Goal: Transaction & Acquisition: Purchase product/service

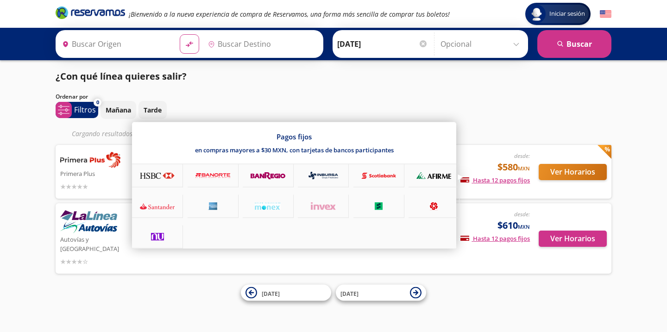
type input "[GEOGRAPHIC_DATA], [GEOGRAPHIC_DATA]"
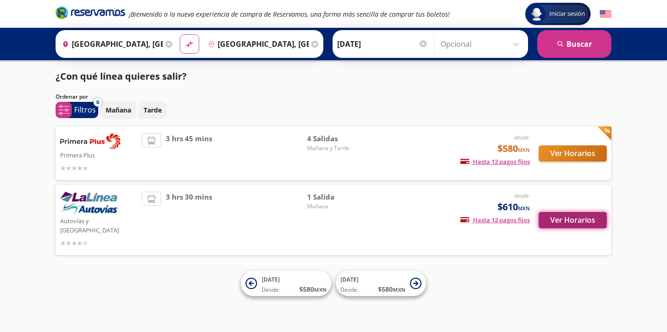
click at [566, 217] on button "Ver Horarios" at bounding box center [573, 220] width 68 height 16
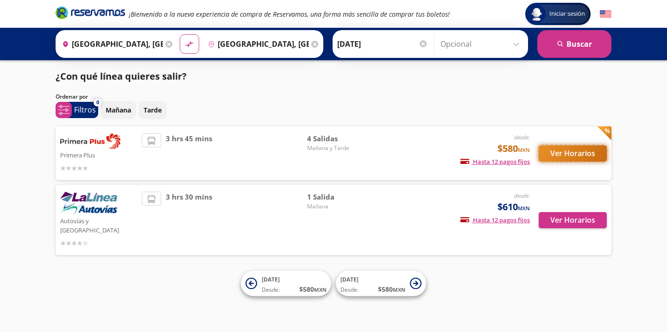
click at [576, 150] on button "Ver Horarios" at bounding box center [573, 153] width 68 height 16
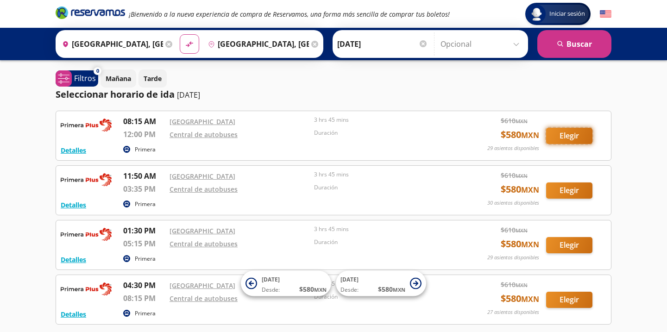
click at [574, 133] on button "Elegir" at bounding box center [569, 136] width 46 height 16
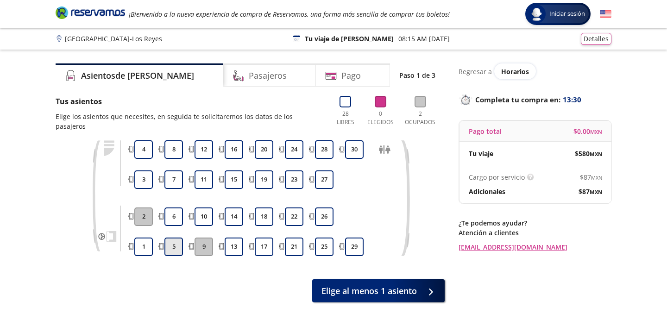
click at [174, 238] on button "5" at bounding box center [173, 247] width 19 height 19
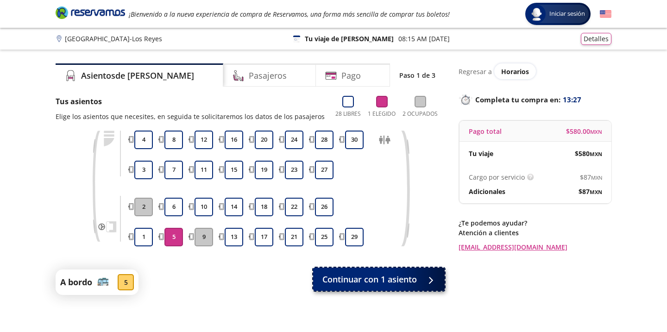
click at [388, 283] on span "Continuar con 1 asiento" at bounding box center [369, 279] width 94 height 13
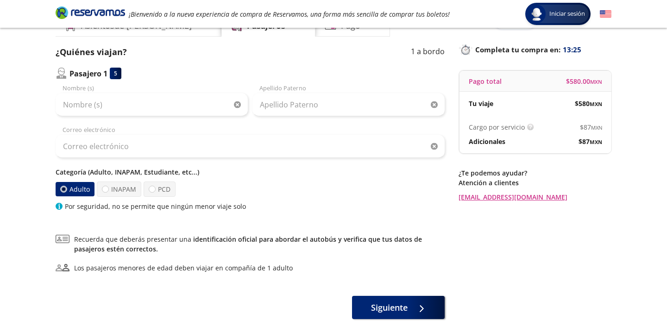
scroll to position [53, 0]
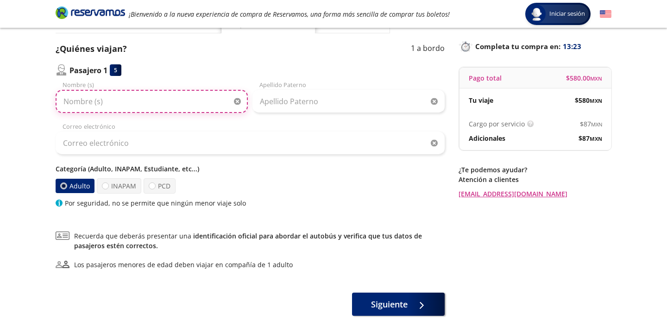
click at [150, 103] on input "Nombre (s)" at bounding box center [152, 101] width 192 height 23
type input "s"
type input "SILVINA"
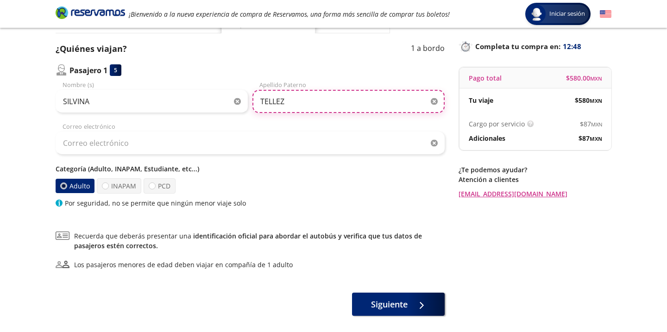
type input "TELLEZ"
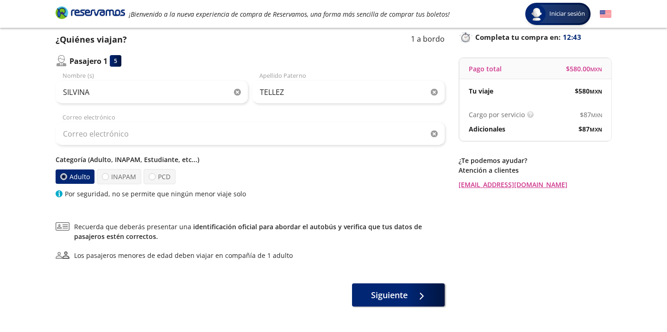
scroll to position [64, 0]
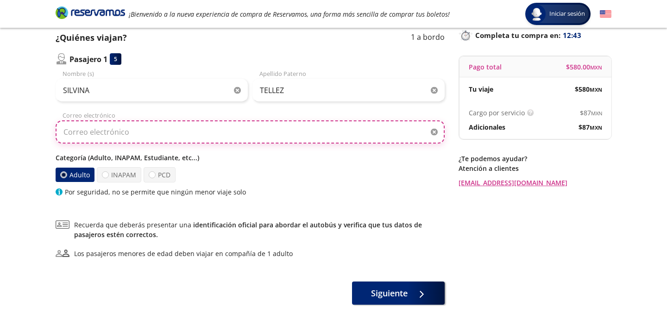
click at [266, 134] on input "Correo electrónico" at bounding box center [250, 131] width 389 height 23
type input "[EMAIL_ADDRESS][DOMAIN_NAME]"
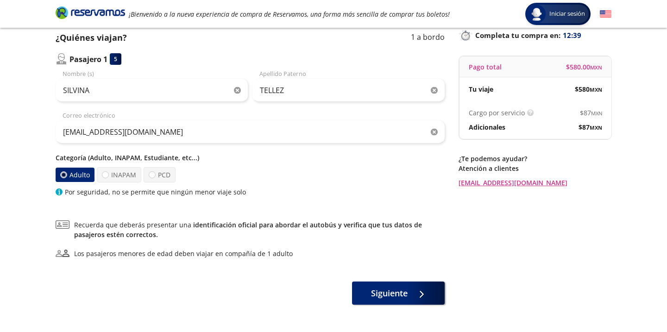
click at [253, 165] on div "Categoría (Adulto, INAPAM, Estudiante, etc...) Adulto INAPAM PCD Por seguridad,…" at bounding box center [250, 175] width 389 height 44
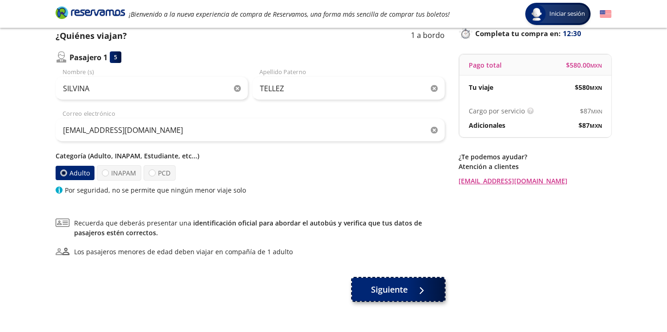
click at [403, 286] on span "Siguiente" at bounding box center [389, 289] width 37 height 13
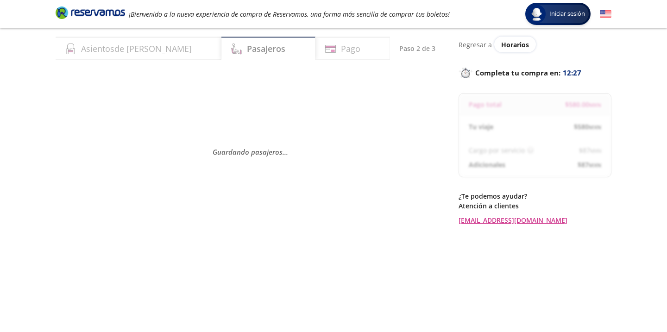
scroll to position [28, 0]
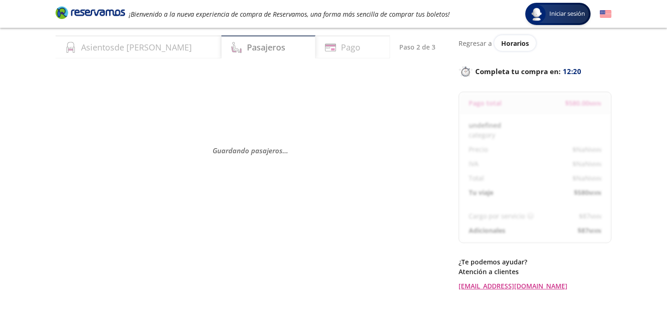
select select "MX"
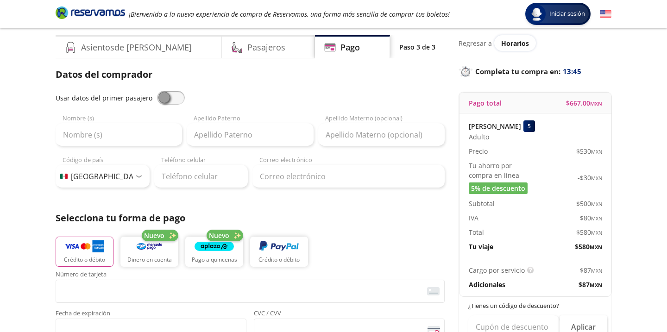
click at [166, 97] on span at bounding box center [171, 98] width 28 height 14
click at [157, 91] on input "checkbox" at bounding box center [157, 91] width 0 height 0
type input "SILVINA"
type input "TELLEZ"
type input "[EMAIL_ADDRESS][DOMAIN_NAME]"
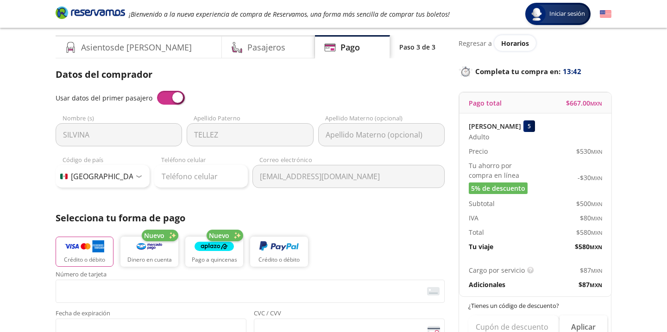
click at [158, 98] on span at bounding box center [171, 98] width 28 height 14
click at [157, 91] on input "checkbox" at bounding box center [157, 91] width 0 height 0
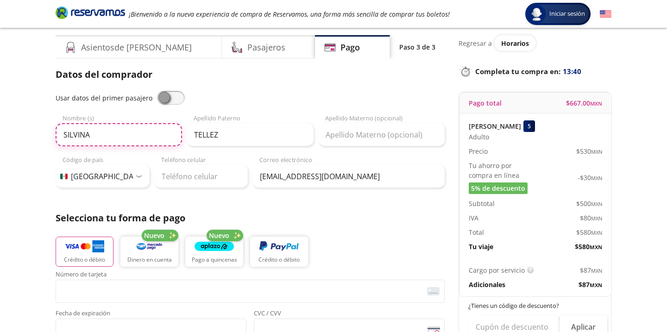
click at [124, 138] on input "SILVINA" at bounding box center [119, 134] width 126 height 23
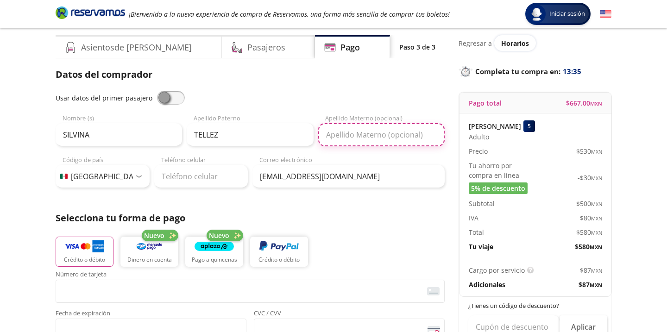
click at [377, 140] on input "Apellido Materno (opcional)" at bounding box center [381, 134] width 126 height 23
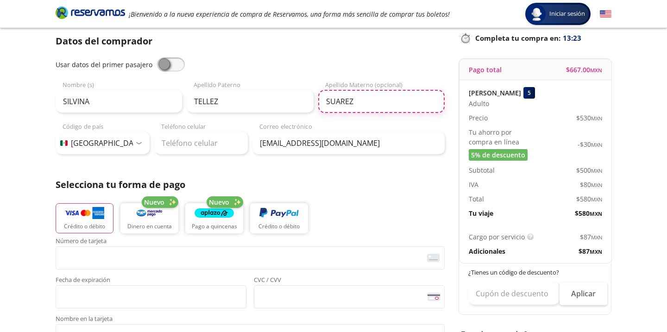
scroll to position [63, 0]
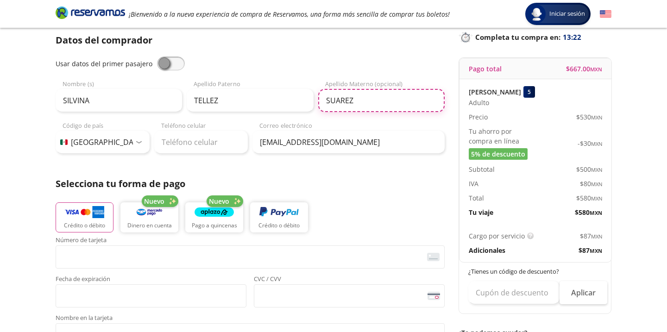
type input "SUAREZ"
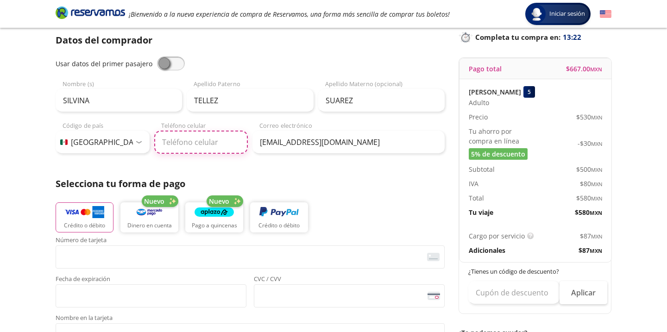
click at [169, 141] on input "Teléfono celular" at bounding box center [201, 142] width 94 height 23
type input "33 2478 3660"
click at [263, 172] on div "Datos del comprador Usar datos del primer pasajero SILVINA Nombre (s) TELLEZ Ap…" at bounding box center [250, 242] width 389 height 419
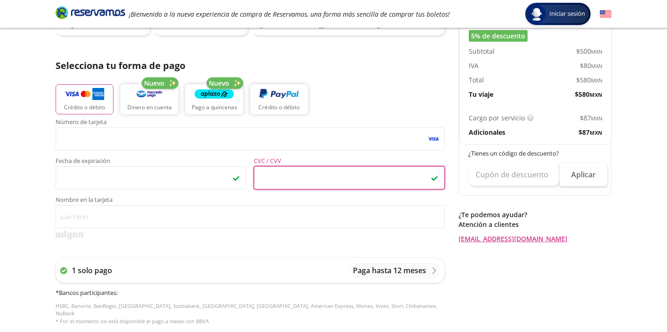
scroll to position [187, 0]
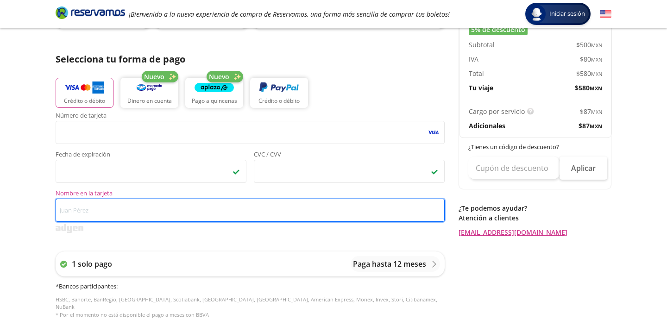
click at [105, 207] on input "Nombre en la tarjeta" at bounding box center [250, 210] width 389 height 23
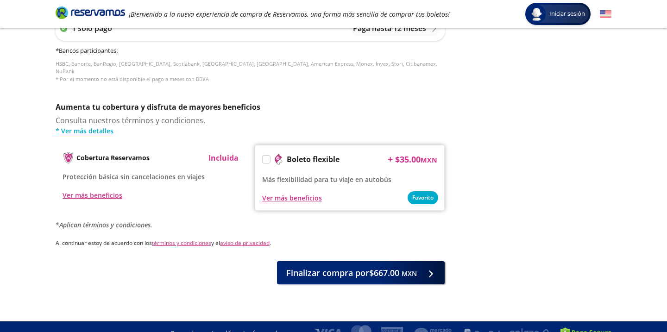
scroll to position [428, 0]
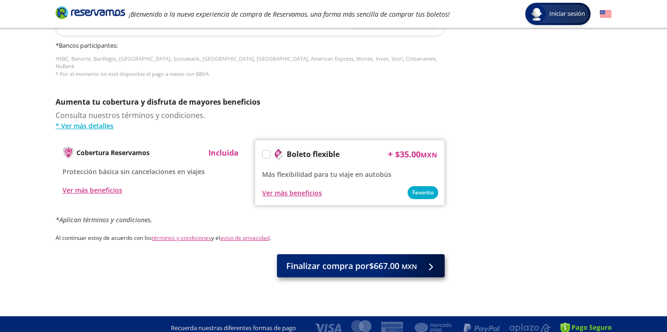
type input "[PERSON_NAME]"
click at [331, 261] on span "Finalizar compra por $667.00 MXN" at bounding box center [351, 266] width 131 height 13
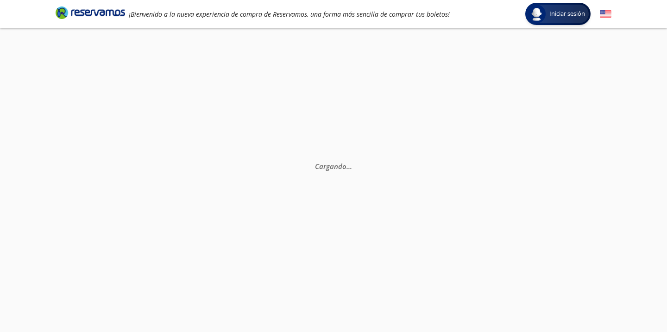
scroll to position [35, 0]
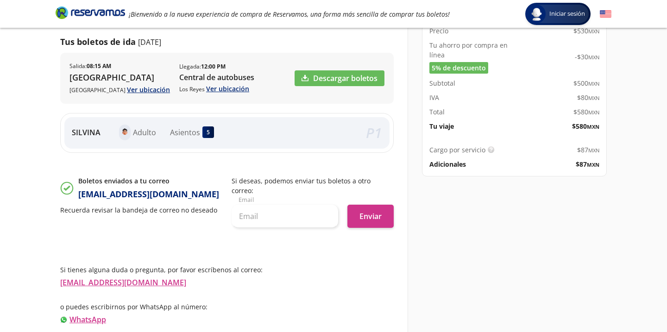
scroll to position [145, 0]
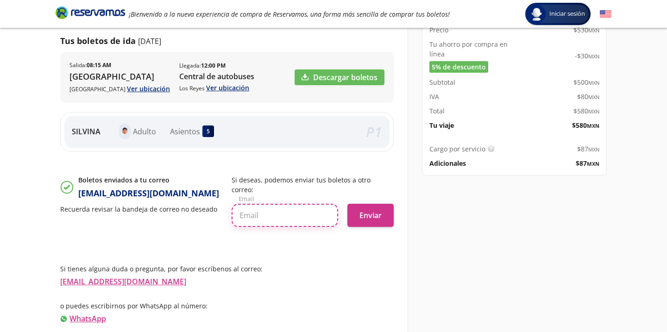
click at [275, 205] on input "text" at bounding box center [285, 215] width 106 height 23
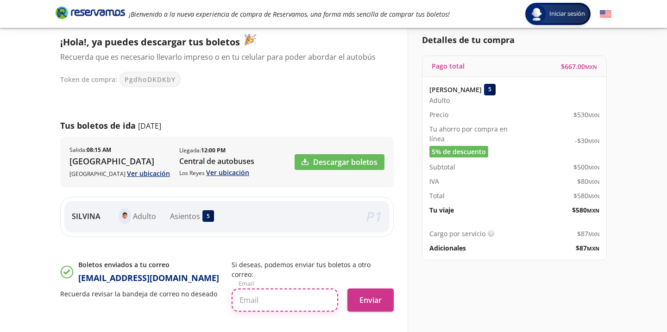
scroll to position [78, 0]
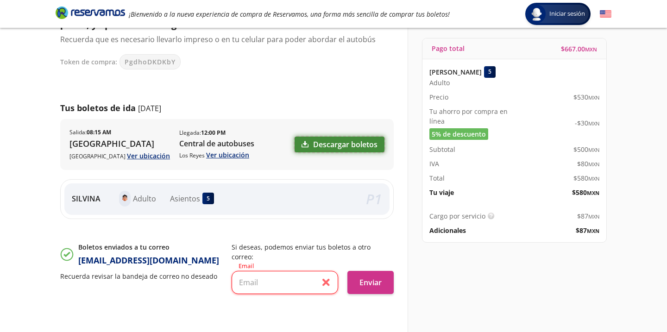
click at [352, 147] on link "Descargar boletos" at bounding box center [339, 145] width 90 height 16
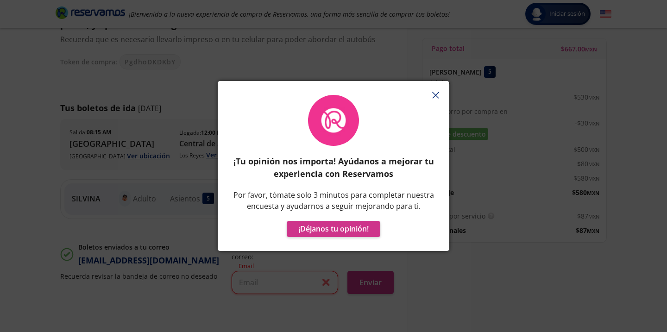
click at [438, 91] on button "button" at bounding box center [435, 95] width 14 height 14
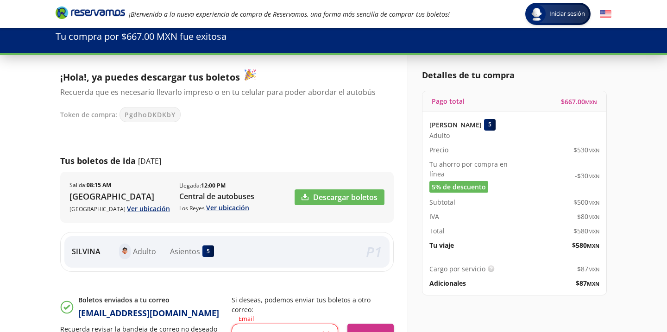
scroll to position [0, 0]
